Goal: Information Seeking & Learning: Learn about a topic

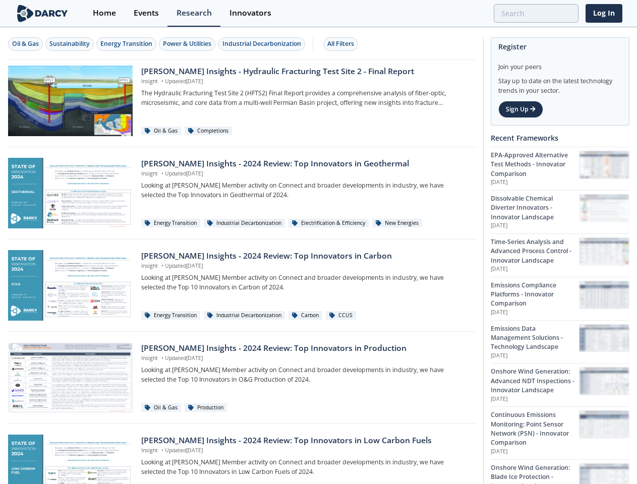
click at [26, 44] on div "Oil & Gas" at bounding box center [25, 43] width 27 height 9
click at [70, 44] on div "Sustainability" at bounding box center [69, 43] width 40 height 9
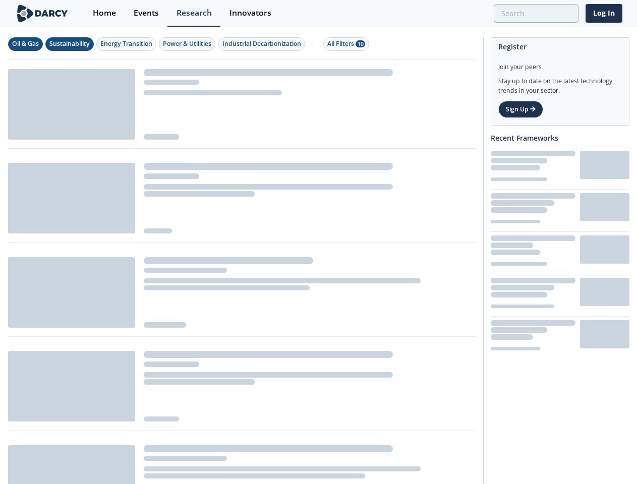
click at [127, 44] on div "Energy Transition" at bounding box center [126, 43] width 52 height 9
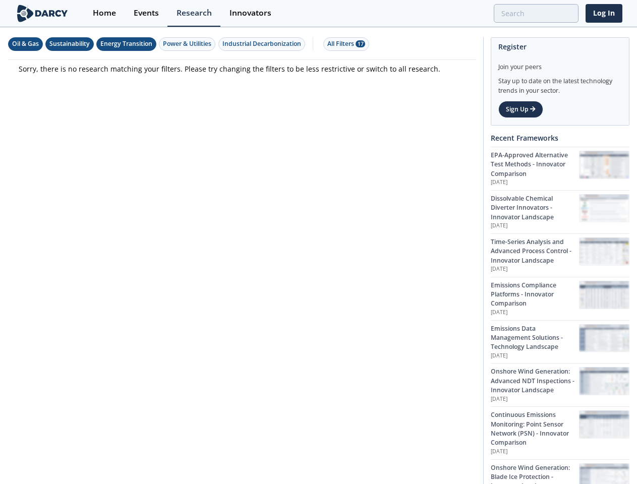
click at [189, 44] on div "Power & Utilities" at bounding box center [187, 43] width 48 height 9
click at [263, 44] on div "Industrial Decarbonization" at bounding box center [261, 43] width 79 height 9
click at [344, 44] on div "All Filters 28" at bounding box center [346, 43] width 38 height 9
